Goal: Check status: Check status

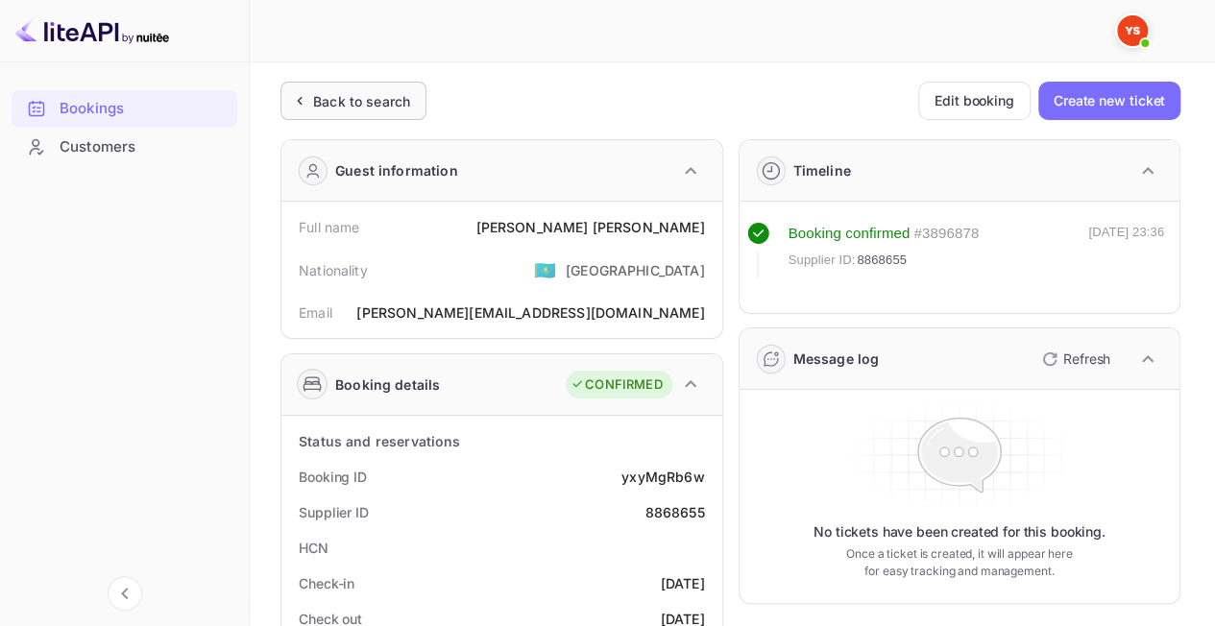
click at [371, 89] on div "Back to search" at bounding box center [353, 101] width 146 height 38
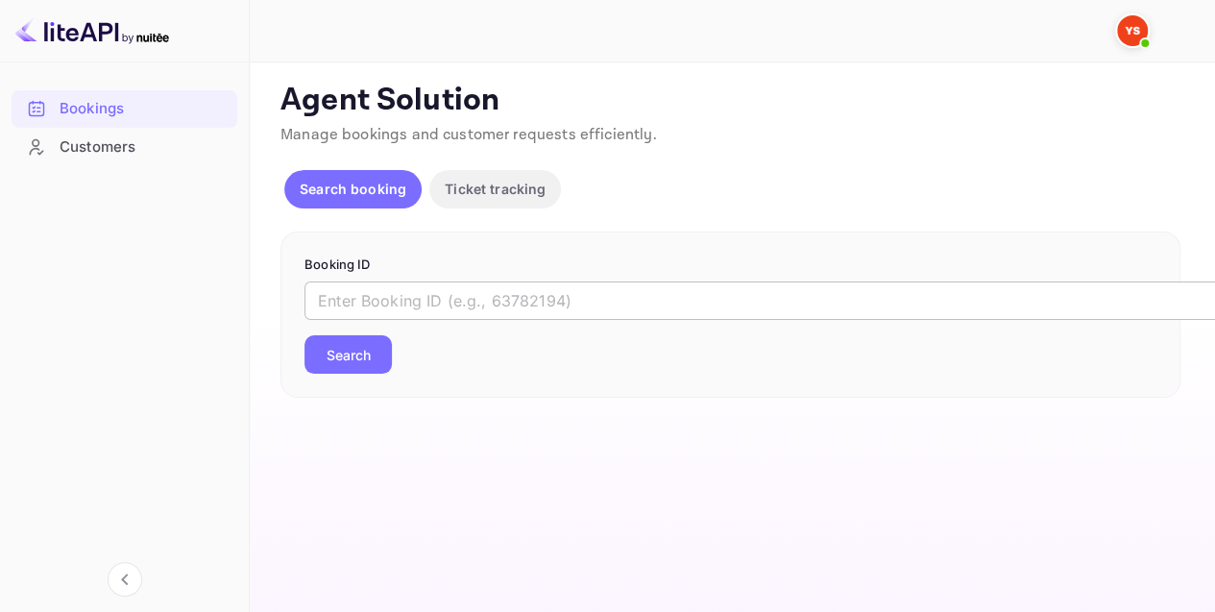
drag, startPoint x: 413, startPoint y: 275, endPoint x: 412, endPoint y: 284, distance: 9.6
click at [413, 280] on form "Booking ID ​ Search" at bounding box center [730, 314] width 852 height 119
click at [412, 284] on input "text" at bounding box center [784, 300] width 960 height 38
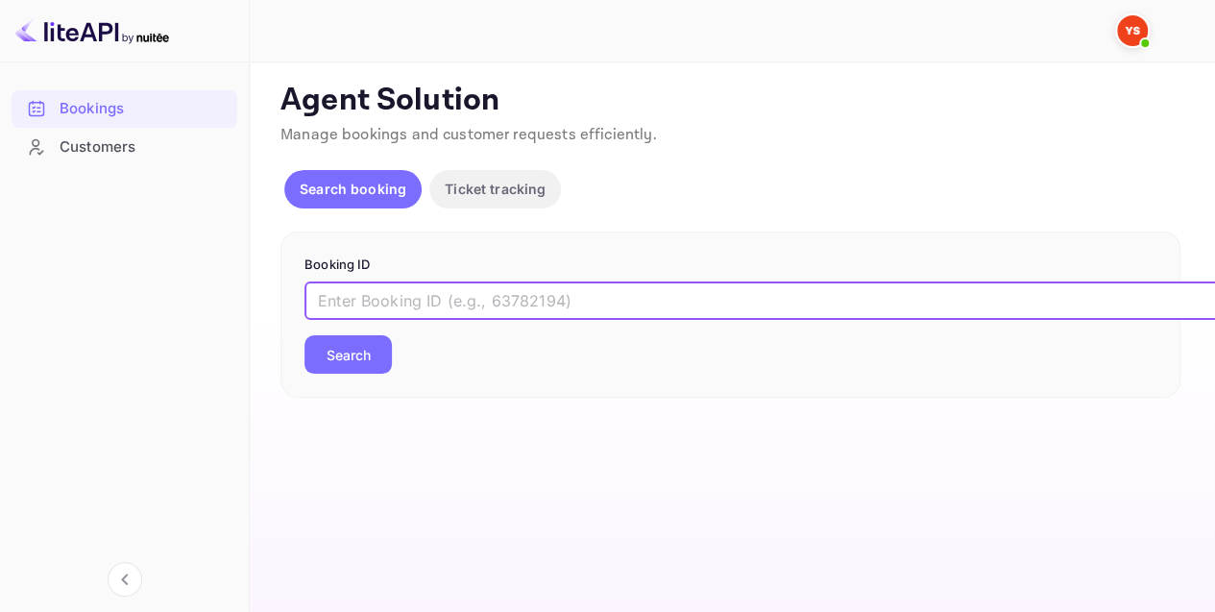
paste input "7549527"
type input "7549527"
click at [369, 354] on button "Search" at bounding box center [347, 354] width 87 height 38
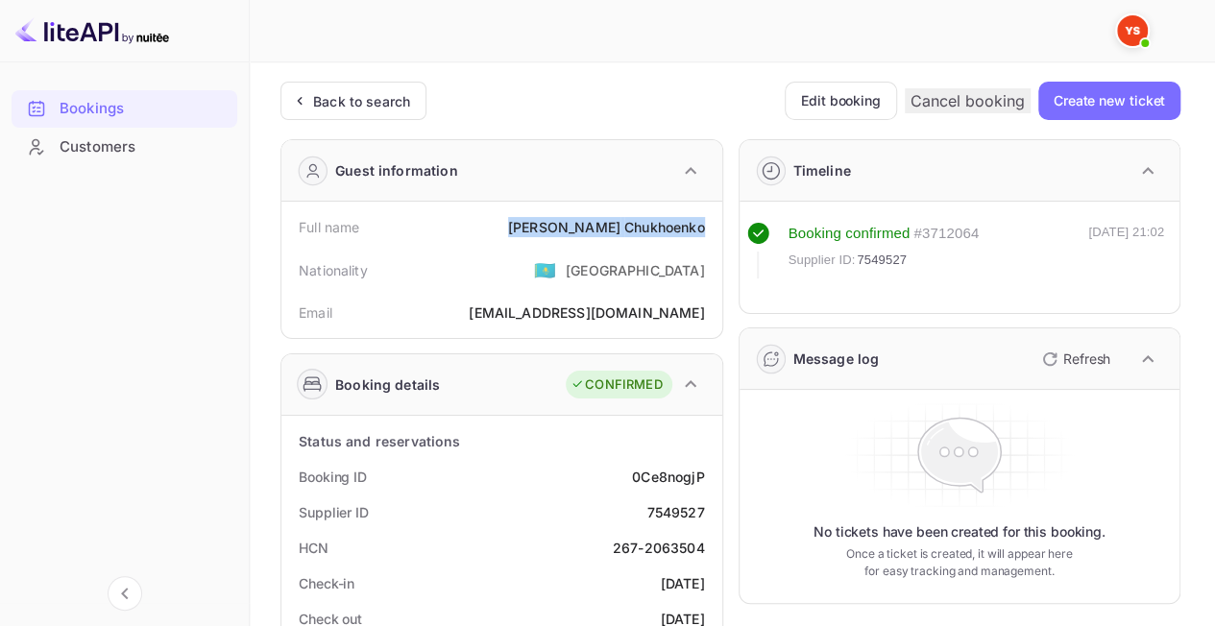
drag, startPoint x: 714, startPoint y: 227, endPoint x: 542, endPoint y: 227, distance: 172.8
click at [542, 227] on div "Full name [PERSON_NAME] Nationality 🇰🇿 [DEMOGRAPHIC_DATA] Email [EMAIL_ADDRESS]…" at bounding box center [501, 270] width 441 height 136
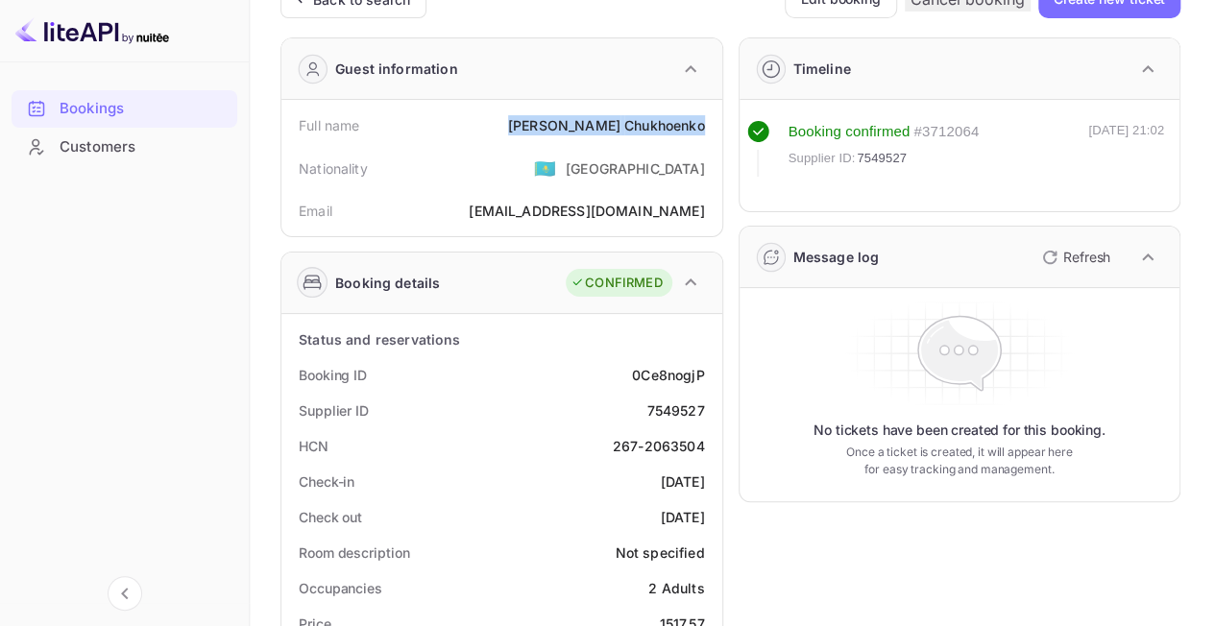
scroll to position [288, 0]
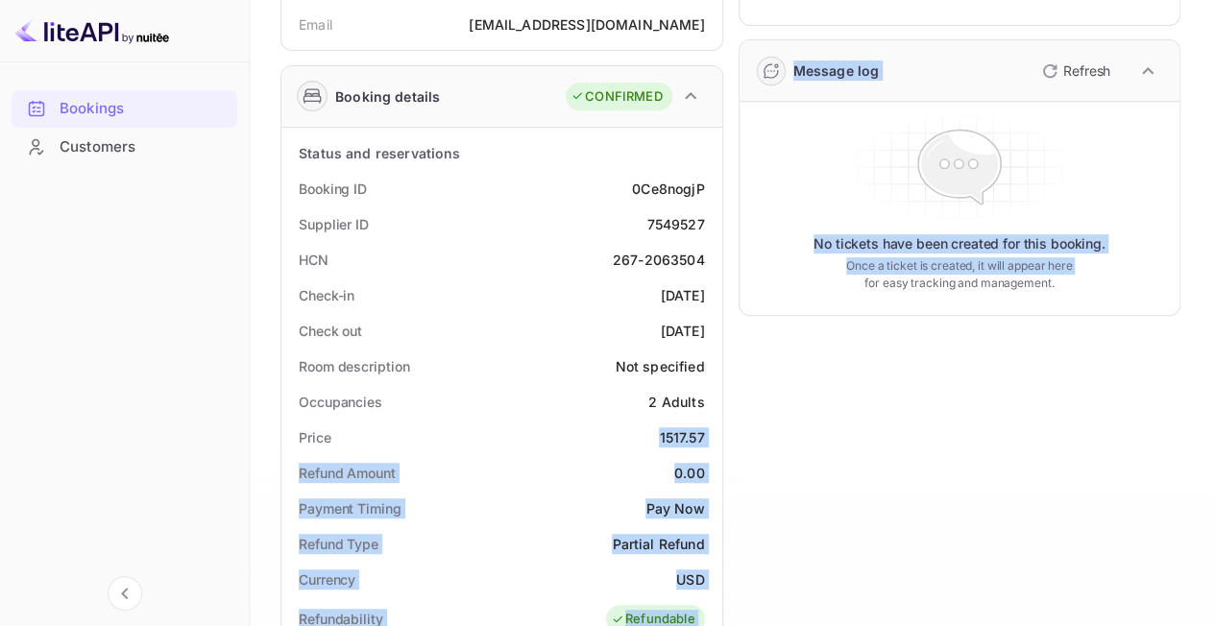
drag, startPoint x: 649, startPoint y: 438, endPoint x: 722, endPoint y: 440, distance: 73.0
click at [722, 440] on div "Guest information Full name [PERSON_NAME] Nationality 🇰🇿 [DEMOGRAPHIC_DATA] Ema…" at bounding box center [722, 518] width 915 height 1364
click at [707, 431] on div "Price 1517.57" at bounding box center [501, 438] width 425 height 36
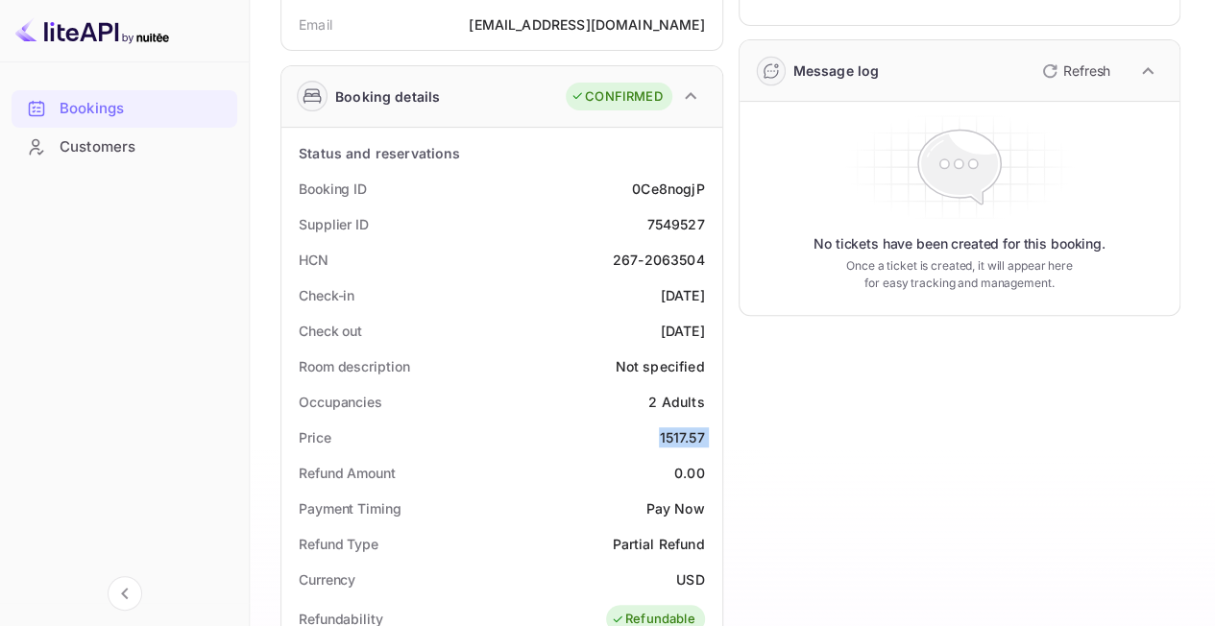
drag, startPoint x: 707, startPoint y: 431, endPoint x: 662, endPoint y: 430, distance: 44.2
click at [662, 430] on div "Price 1517.57" at bounding box center [501, 438] width 425 height 36
